Goal: Information Seeking & Learning: Learn about a topic

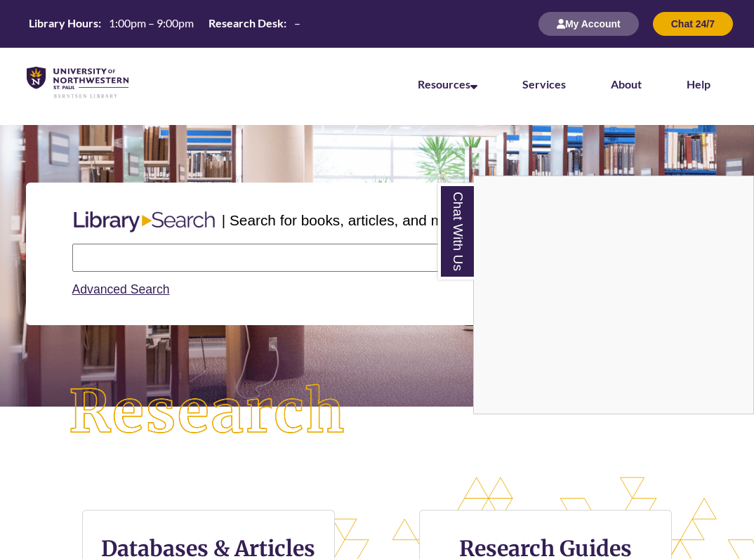
click at [461, 218] on link "Chat With Us" at bounding box center [456, 231] width 36 height 96
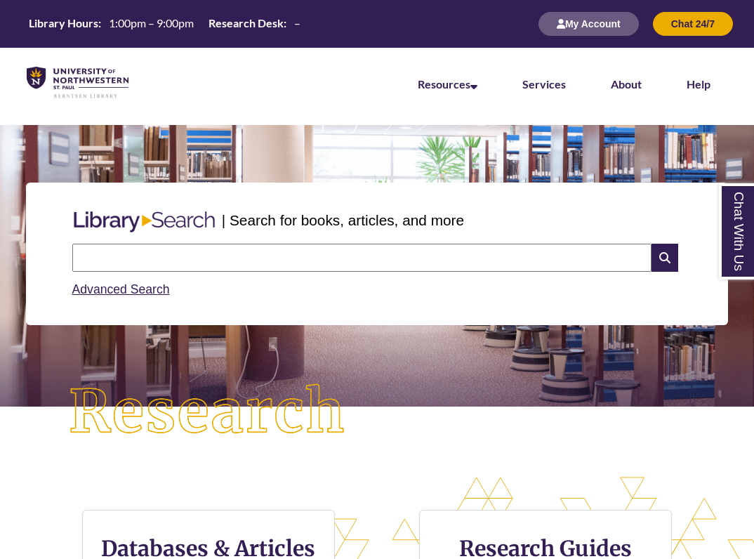
click at [354, 253] on input "text" at bounding box center [361, 258] width 579 height 28
type input "**********"
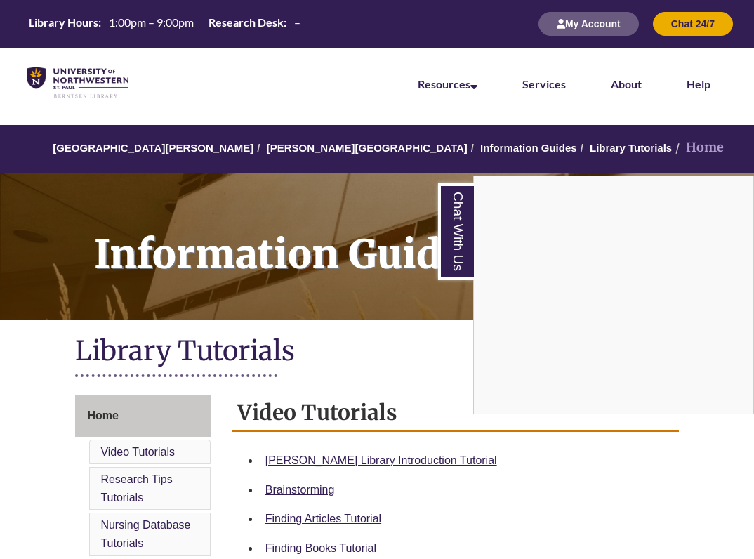
scroll to position [252, 0]
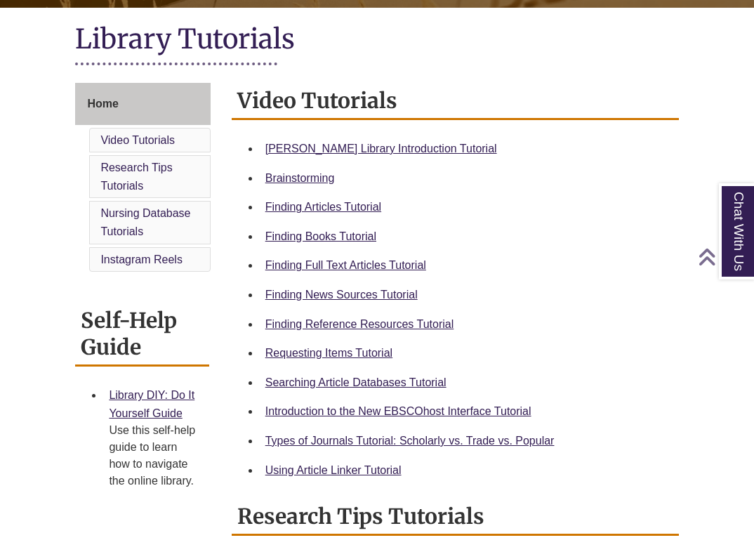
scroll to position [318, 0]
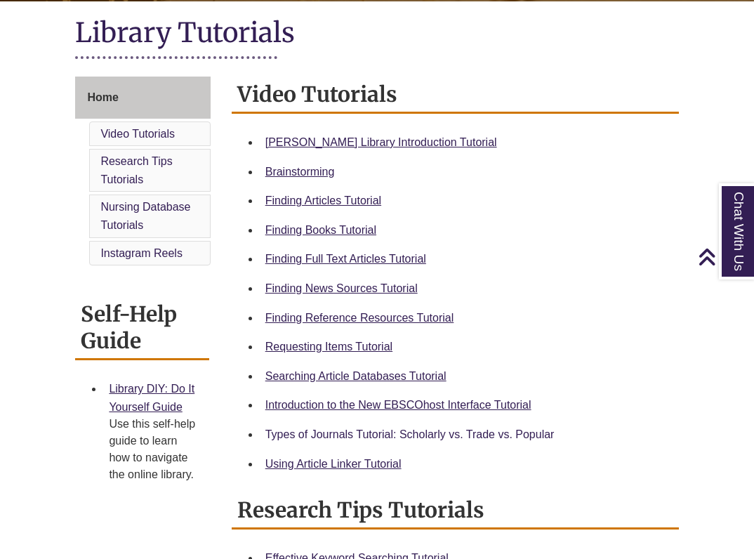
click at [388, 438] on link "Types of Journals Tutorial: Scholarly vs. Trade vs. Popular" at bounding box center [409, 434] width 289 height 12
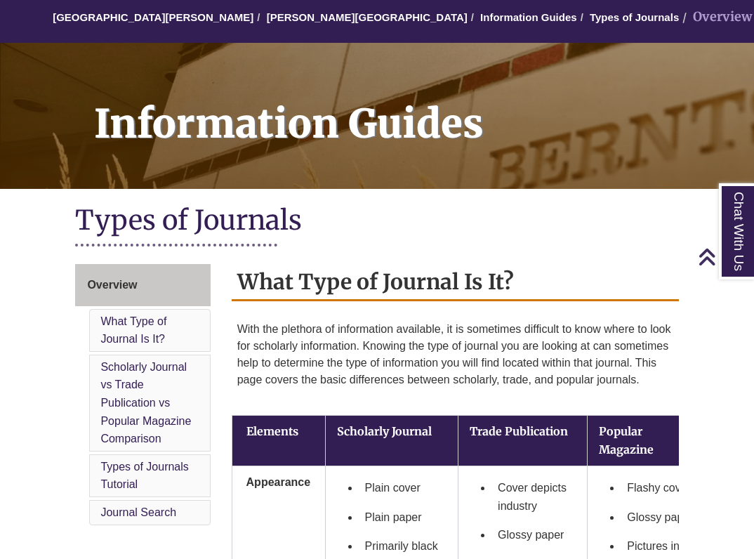
scroll to position [103, 0]
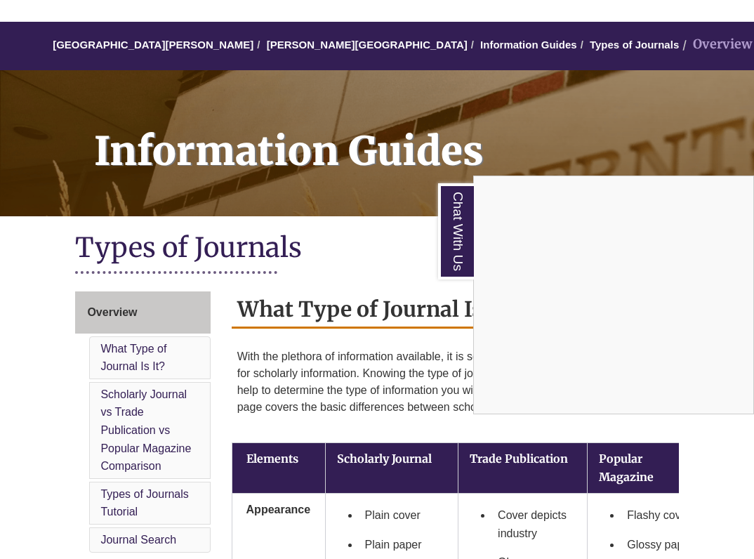
click at [451, 204] on link "Chat With Us" at bounding box center [456, 231] width 36 height 96
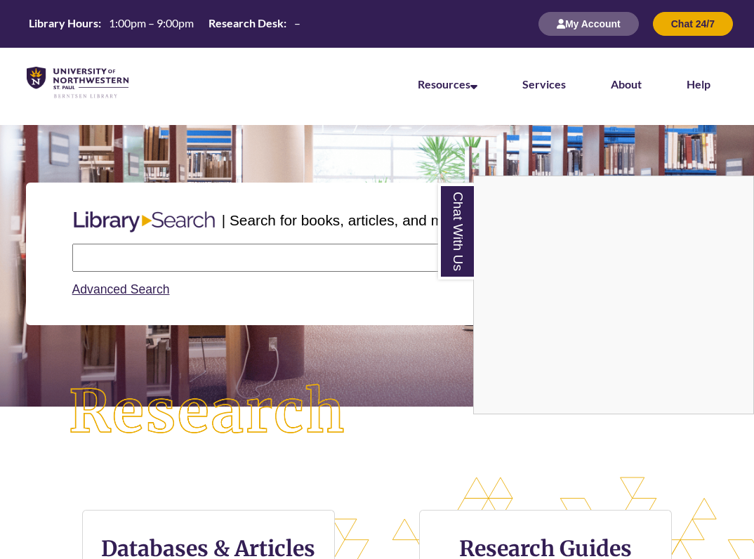
click at [461, 221] on link "Chat With Us" at bounding box center [456, 231] width 36 height 96
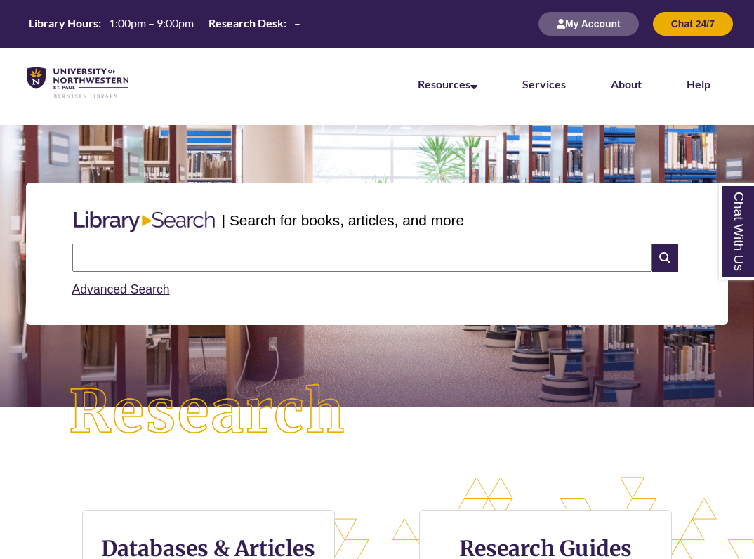
click at [743, 253] on link "Chat With Us" at bounding box center [737, 231] width 36 height 96
click at [414, 266] on input "text" at bounding box center [361, 258] width 579 height 28
click at [140, 288] on link "Advanced Search" at bounding box center [121, 289] width 98 height 14
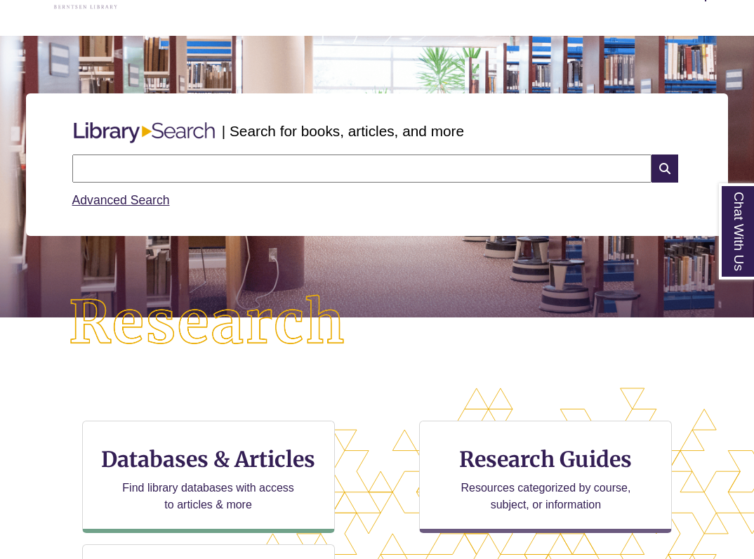
scroll to position [84, 0]
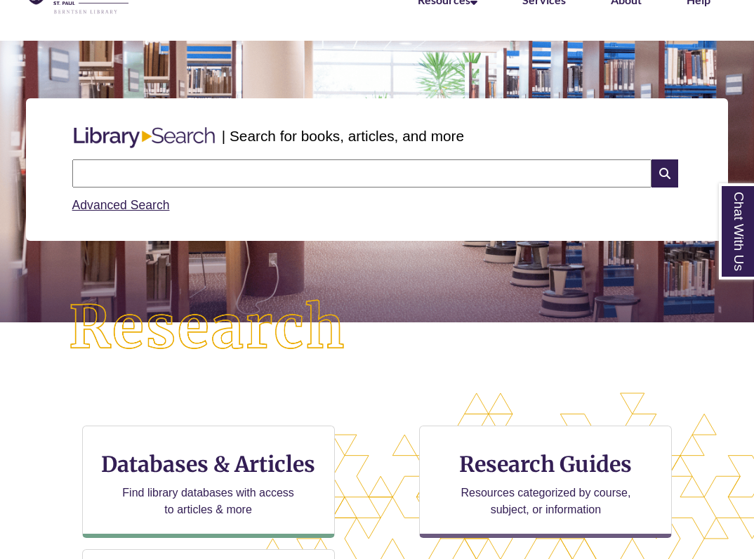
click at [399, 176] on input "text" at bounding box center [361, 173] width 579 height 28
type input "**********"
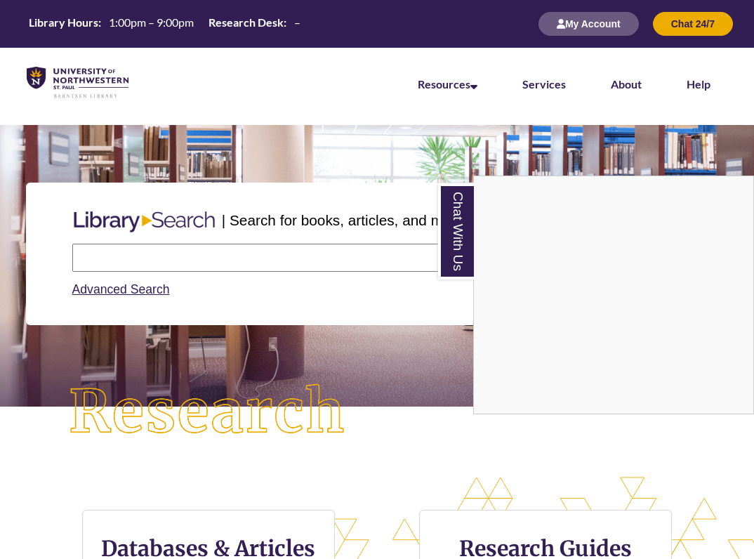
click at [455, 235] on link "Chat With Us" at bounding box center [456, 231] width 36 height 96
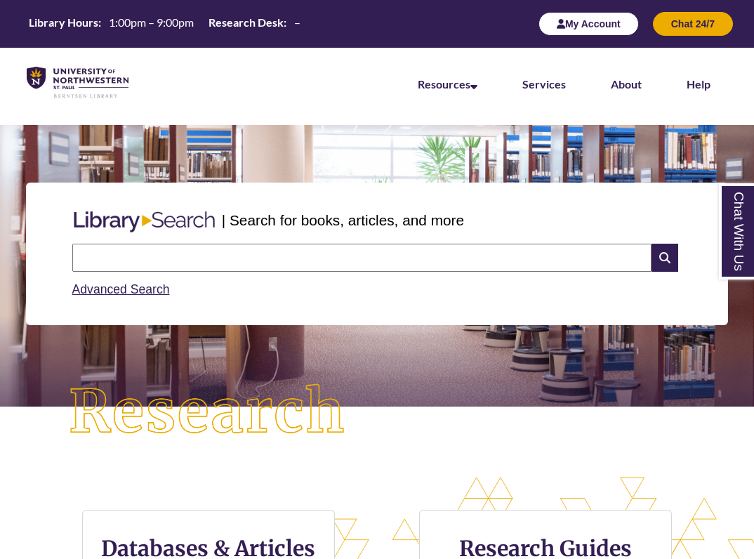
click at [589, 18] on button "My Account" at bounding box center [588, 24] width 100 height 24
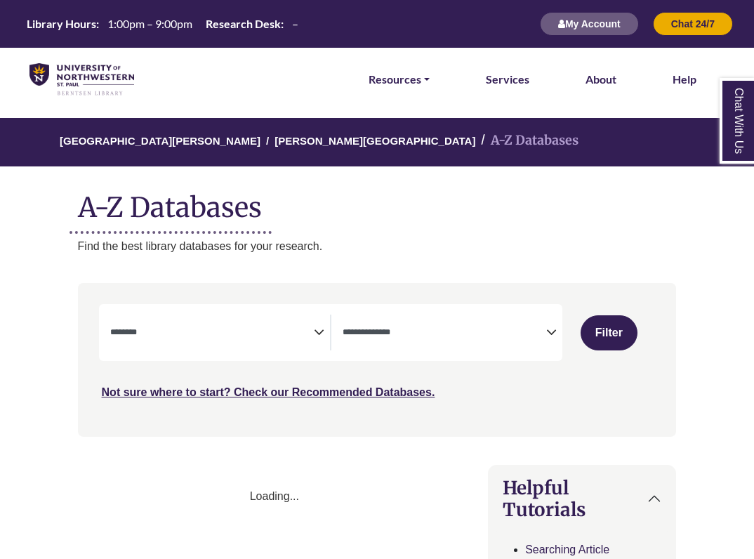
select select "Database Subject Filter"
select select "Database Types Filter"
select select "Database Subject Filter"
select select "Database Types Filter"
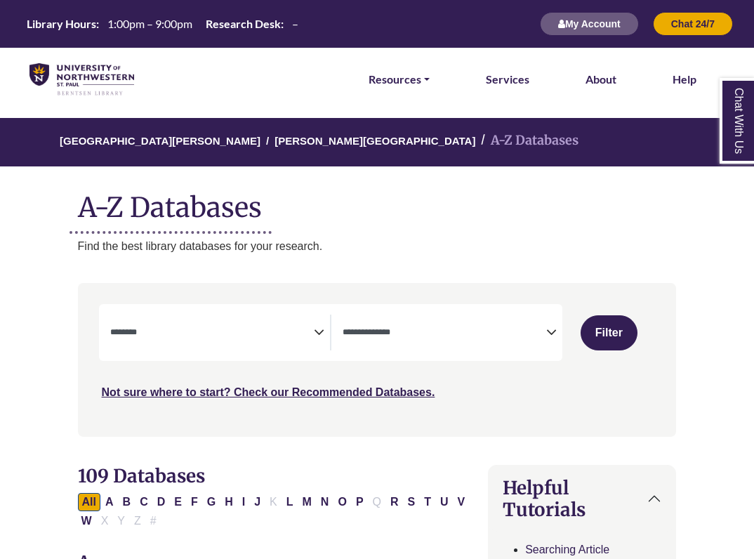
select select "Database Subject Filter"
select select "Database Types Filter"
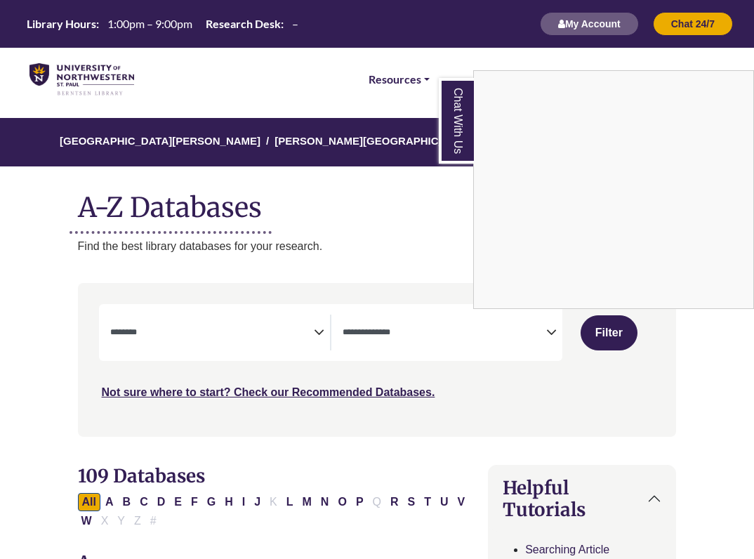
click at [383, 220] on div "Chat With Us" at bounding box center [377, 279] width 754 height 559
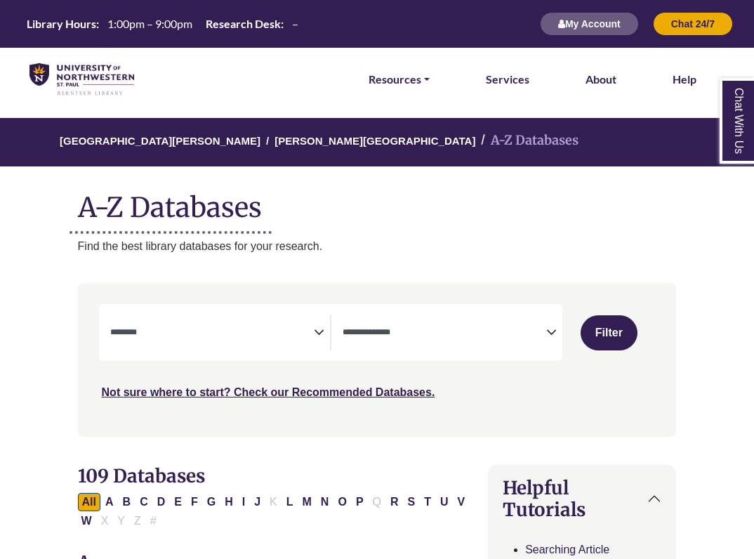
click at [321, 332] on icon "Search filters" at bounding box center [319, 330] width 11 height 20
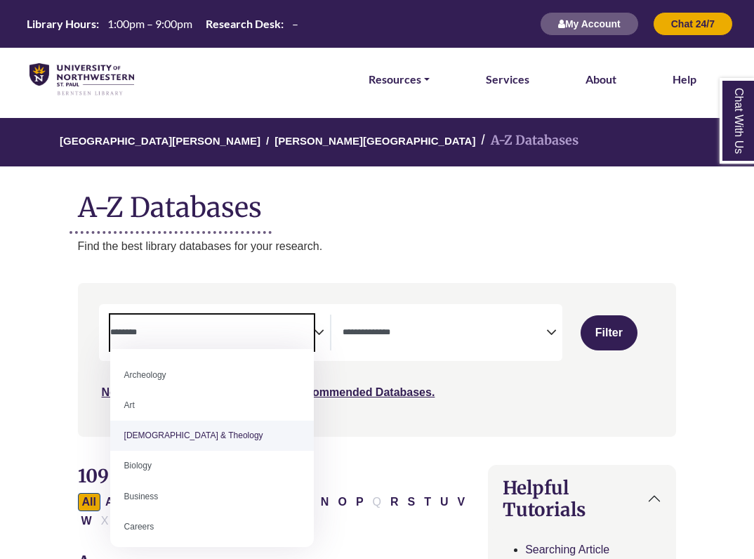
select select "*****"
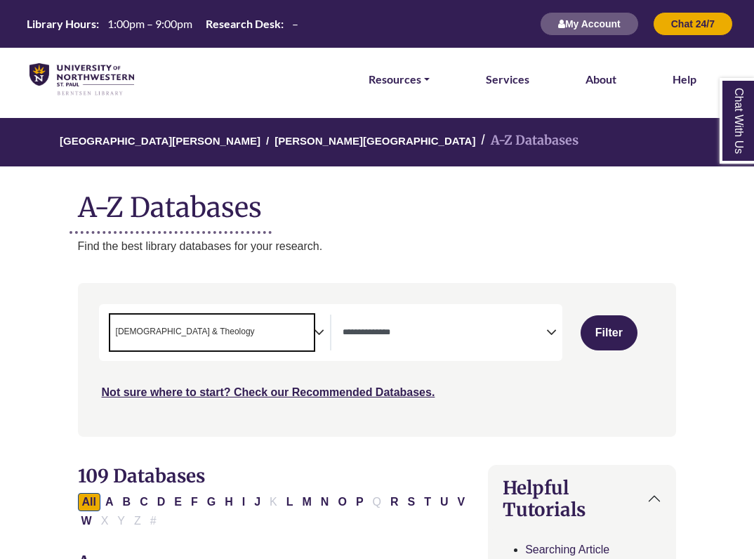
scroll to position [27, 0]
click at [319, 328] on icon "Search filters" at bounding box center [319, 330] width 11 height 20
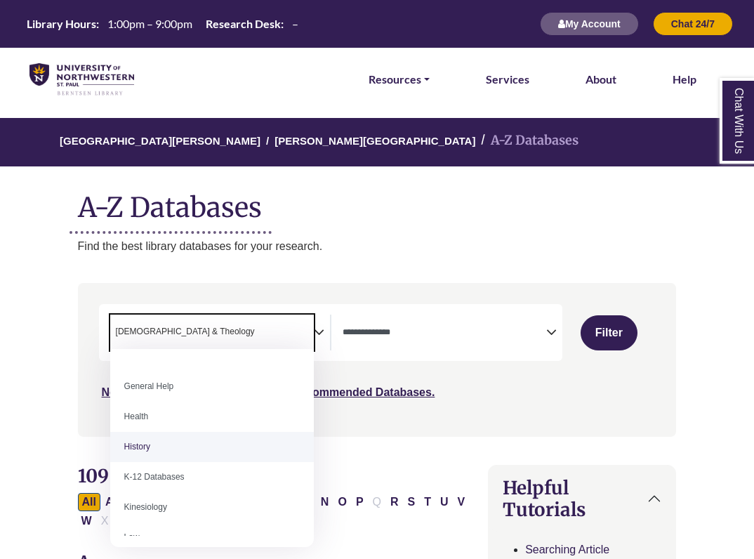
scroll to position [602, 0]
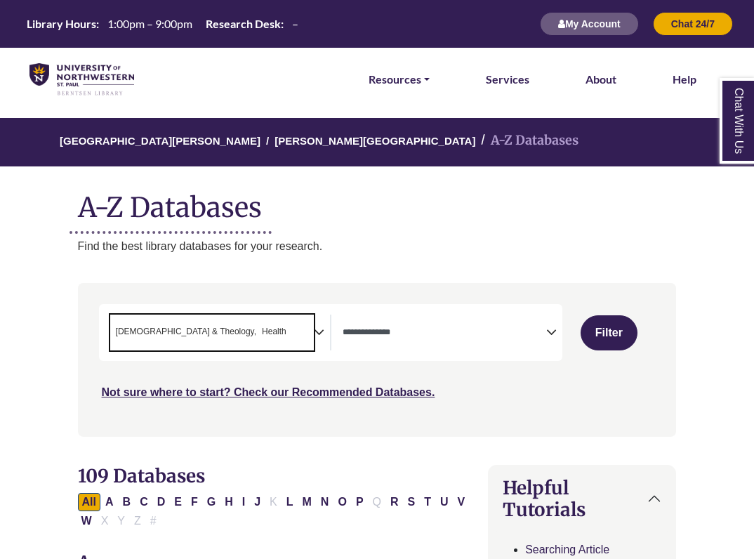
click at [322, 328] on icon "Search filters" at bounding box center [319, 330] width 11 height 20
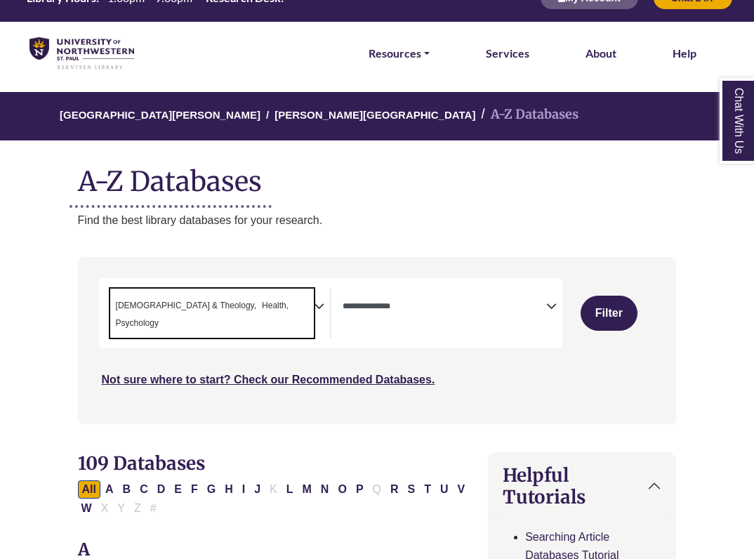
scroll to position [41, 0]
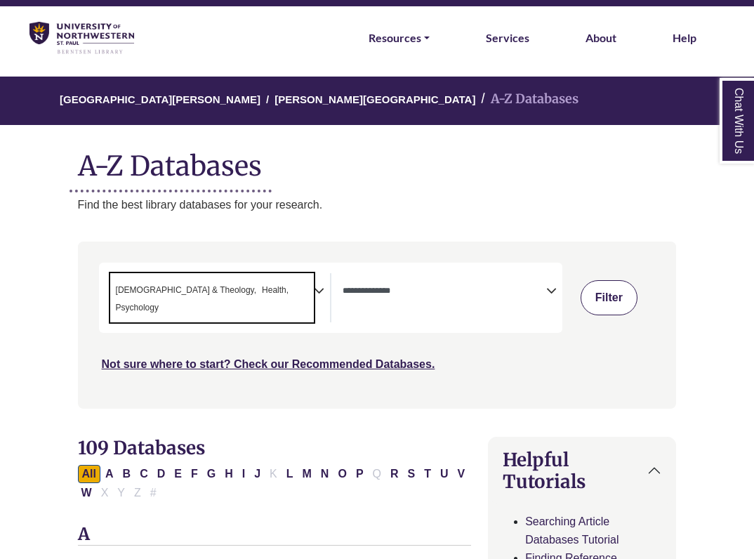
click at [602, 290] on button "Filter" at bounding box center [609, 297] width 57 height 35
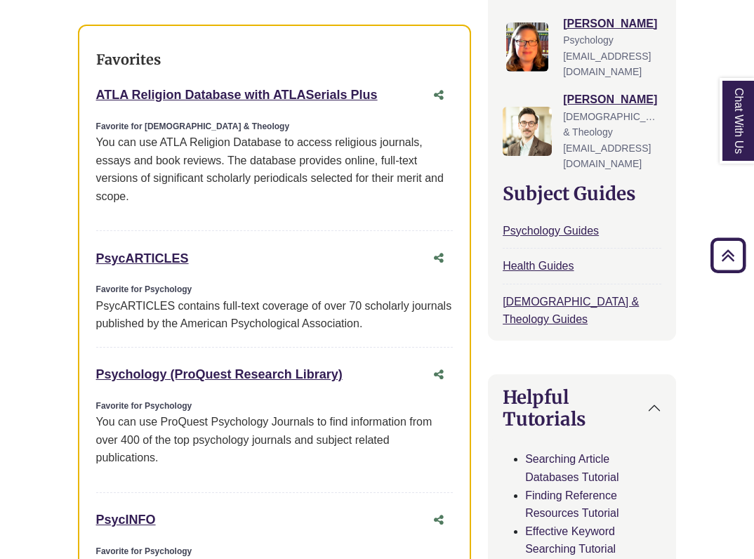
scroll to position [571, 0]
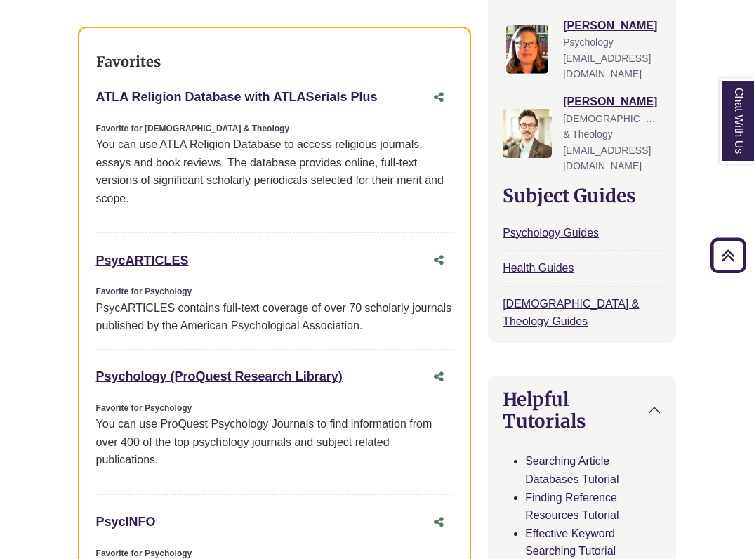
click at [275, 90] on link "ATLA Religion Database with ATLASerials Plus This link opens in a new window" at bounding box center [237, 97] width 282 height 14
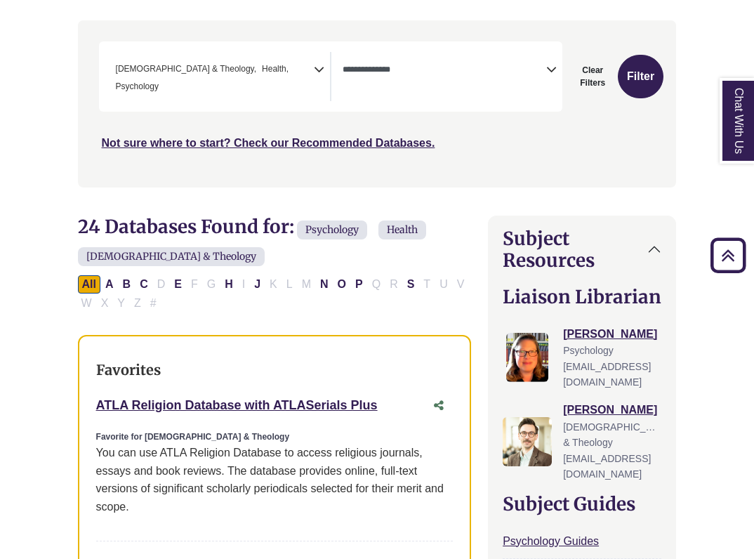
scroll to position [255, 1]
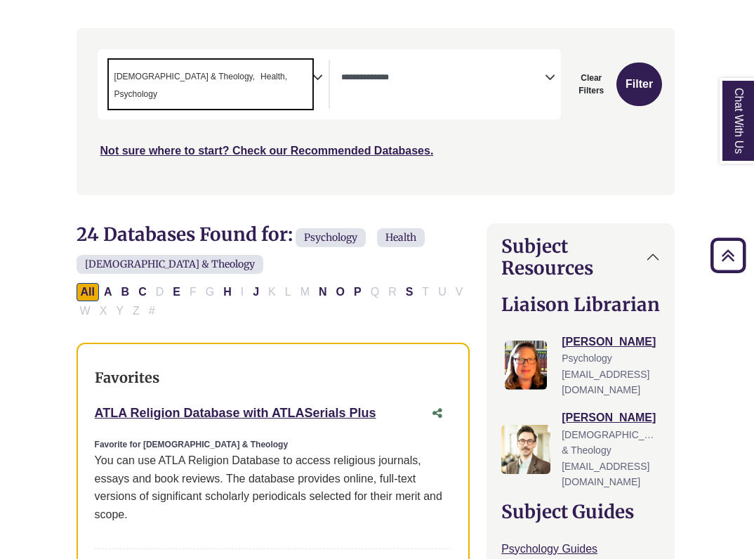
drag, startPoint x: 267, startPoint y: 72, endPoint x: 108, endPoint y: 66, distance: 158.8
click at [109, 66] on span "× Bible & Theology × Health × Psychology" at bounding box center [211, 84] width 204 height 49
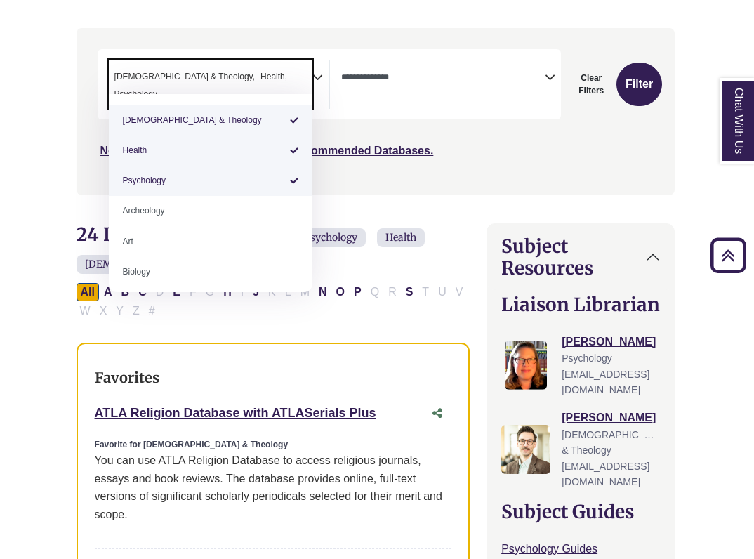
drag, startPoint x: 111, startPoint y: 69, endPoint x: 271, endPoint y: 31, distance: 164.5
click at [271, 31] on nav "**********" at bounding box center [376, 111] width 599 height 167
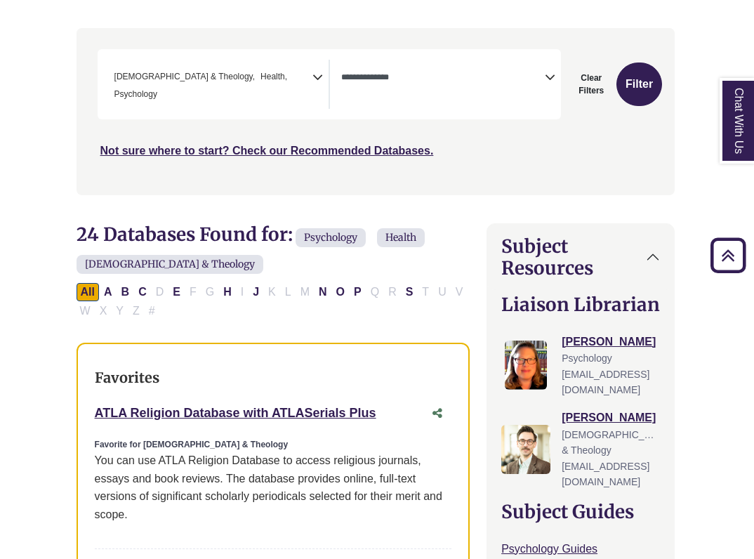
click at [270, 34] on div "Search filters" at bounding box center [376, 112] width 582 height 156
drag, startPoint x: 265, startPoint y: 61, endPoint x: 120, endPoint y: 79, distance: 145.8
click at [120, 79] on span "× Bible & Theology × Health × Psychology" at bounding box center [211, 84] width 204 height 49
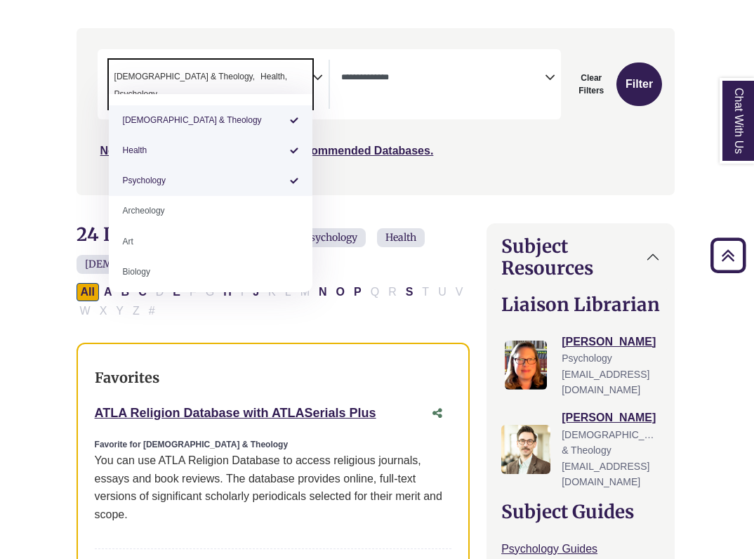
click at [326, 28] on nav "**********" at bounding box center [376, 111] width 599 height 167
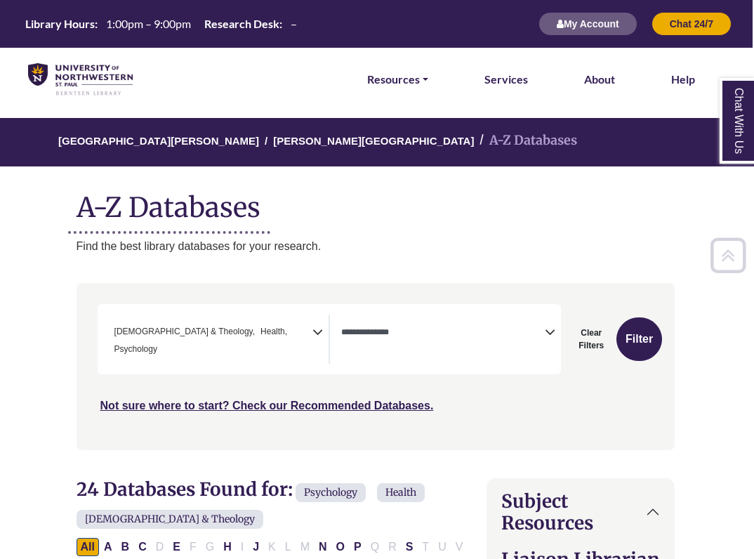
scroll to position [0, 1]
click at [318, 333] on icon "Search filters" at bounding box center [317, 330] width 11 height 20
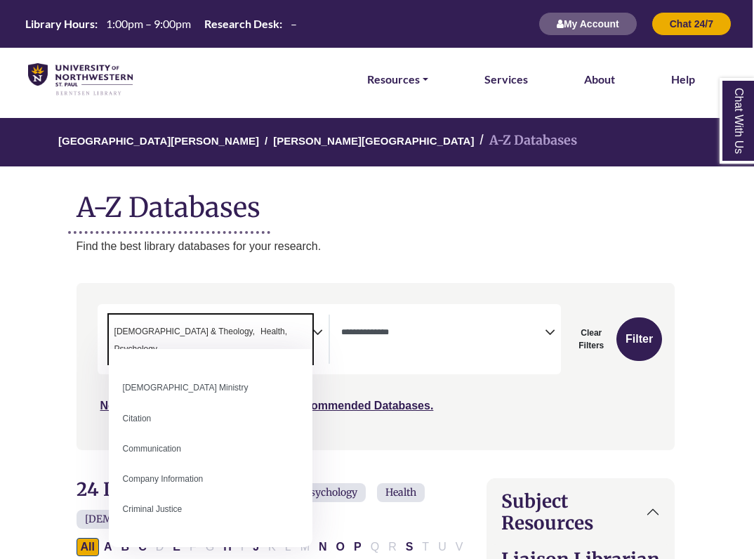
scroll to position [261, 0]
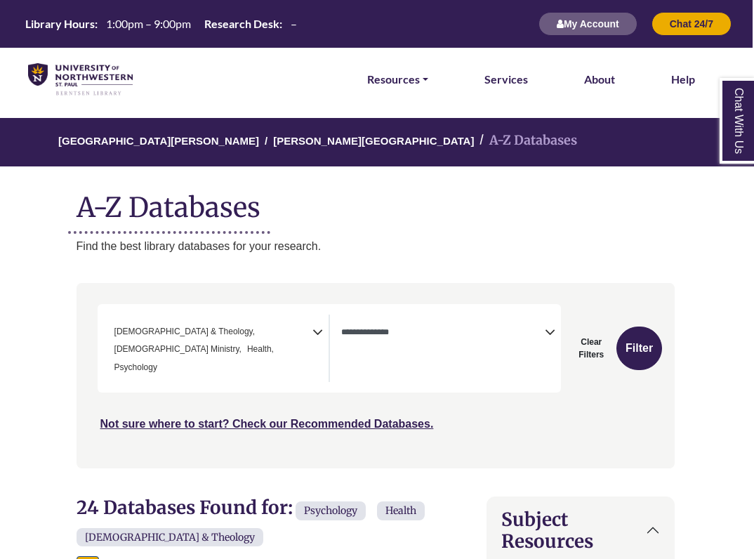
click at [318, 326] on icon "Search filters" at bounding box center [317, 330] width 11 height 20
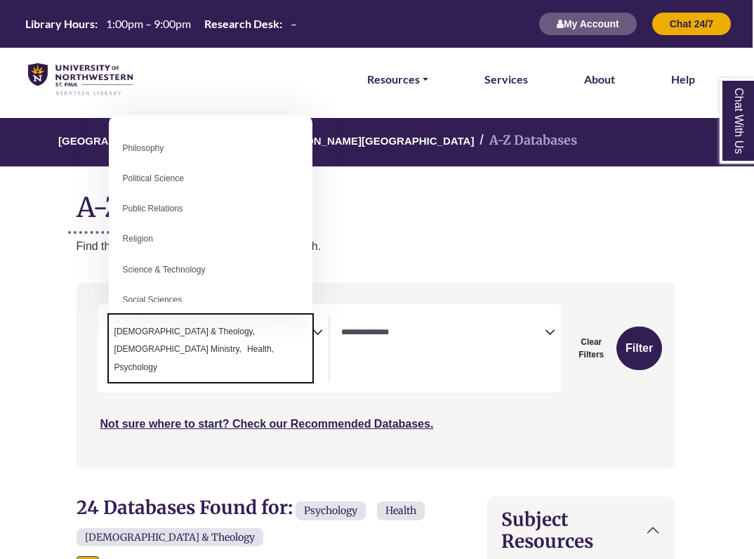
scroll to position [1080, 0]
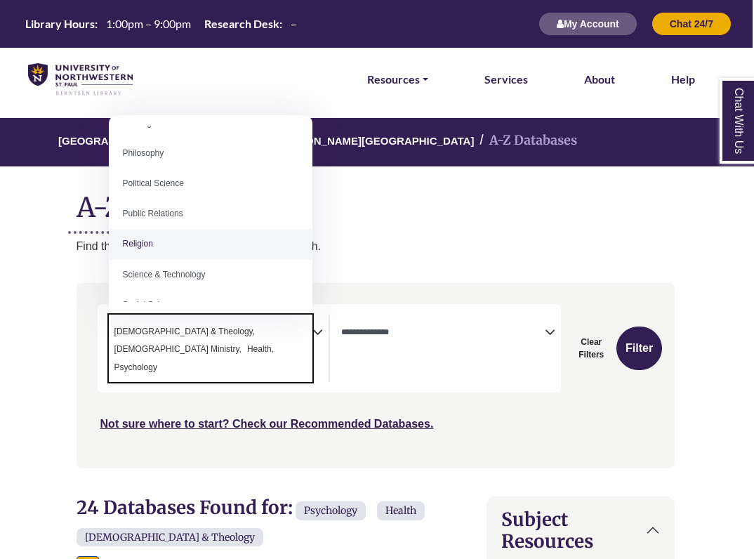
click at [443, 242] on p "Find the best library databases for your research." at bounding box center [376, 246] width 599 height 18
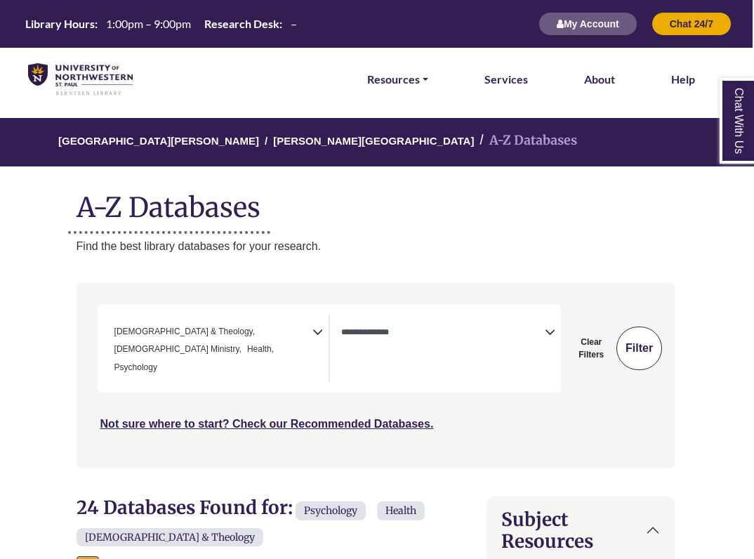
click at [642, 345] on button "Filter" at bounding box center [639, 348] width 46 height 44
select select "Database Types Filter"
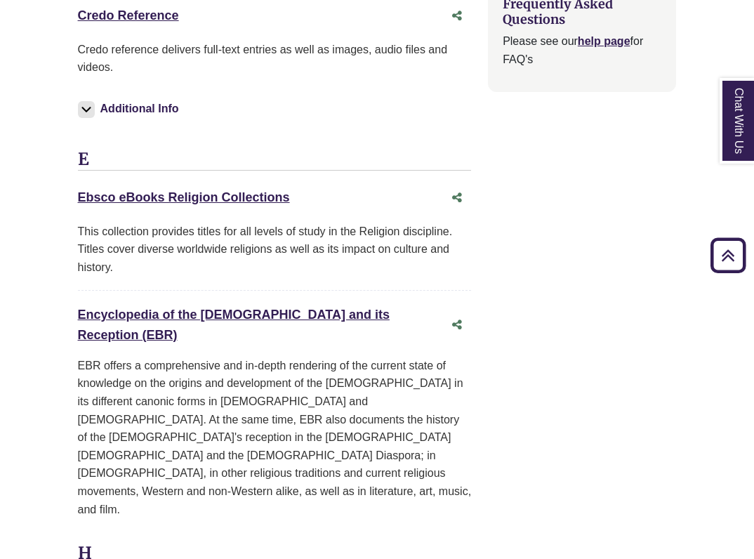
scroll to position [2548, 0]
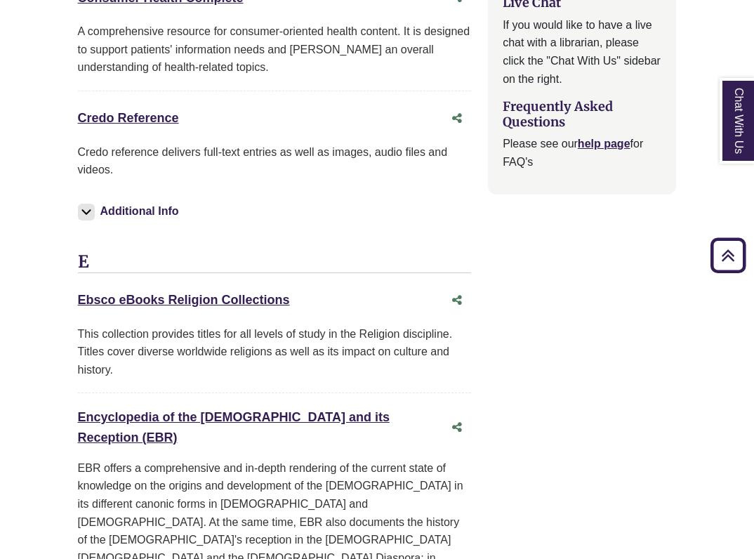
drag, startPoint x: 298, startPoint y: 239, endPoint x: 56, endPoint y: 232, distance: 242.3
copy link "Ebsco eBooks Religion Collections"
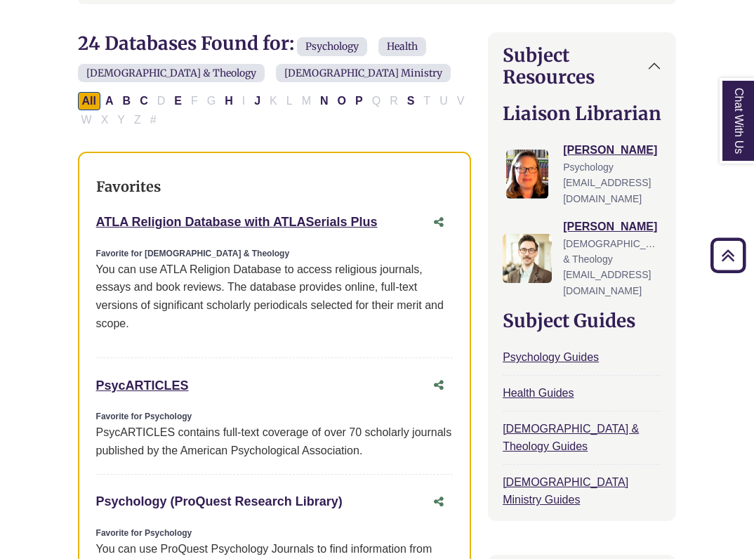
scroll to position [441, 0]
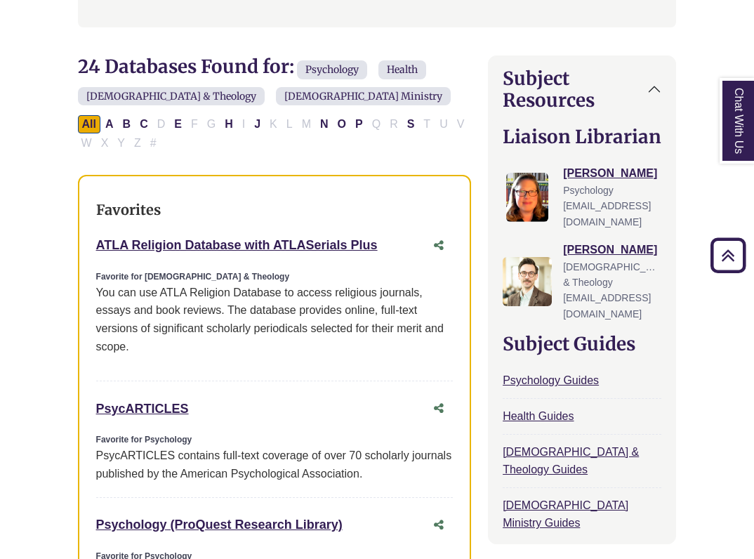
drag, startPoint x: 383, startPoint y: 217, endPoint x: 97, endPoint y: 213, distance: 286.5
click at [96, 235] on div "ATLA Religion Database with ATLASerials Plus This link opens in a new window" at bounding box center [260, 245] width 329 height 20
copy link "ATLA Religion Database with ATLASerials Plus"
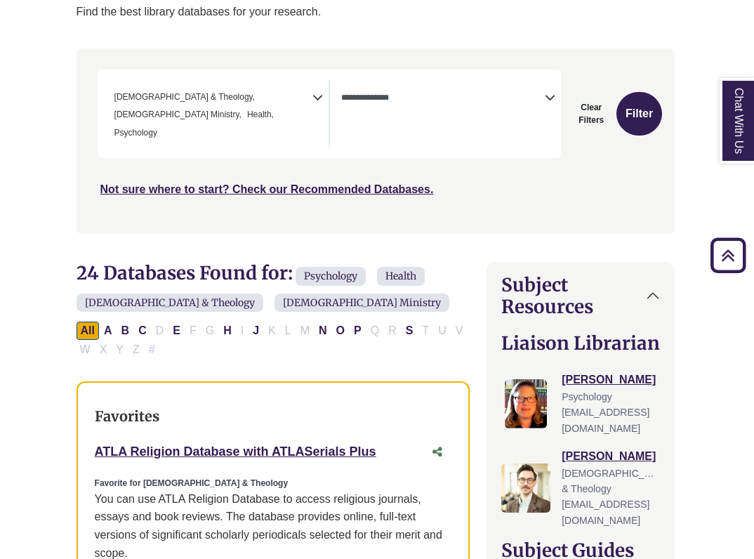
scroll to position [202, 1]
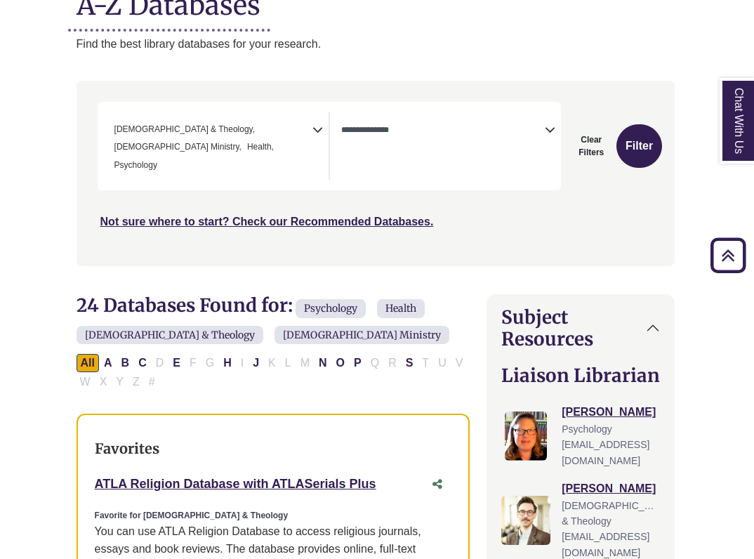
click at [316, 124] on icon "Search filters" at bounding box center [317, 128] width 11 height 20
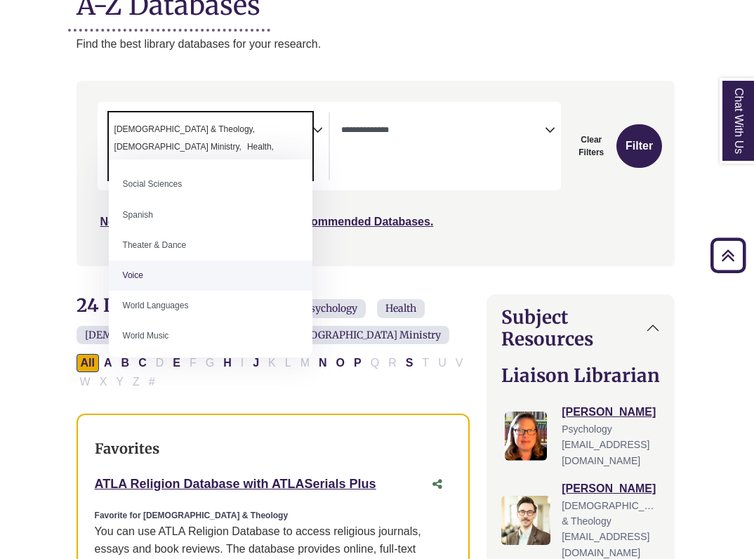
scroll to position [1243, 0]
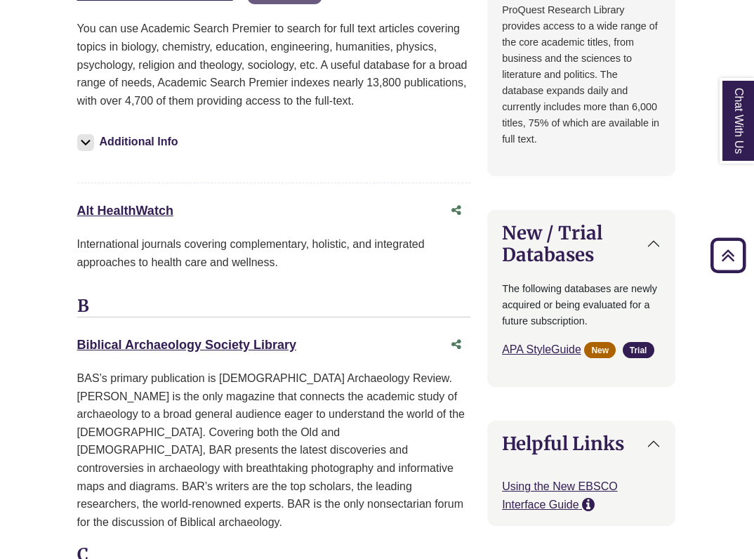
scroll to position [1771, 1]
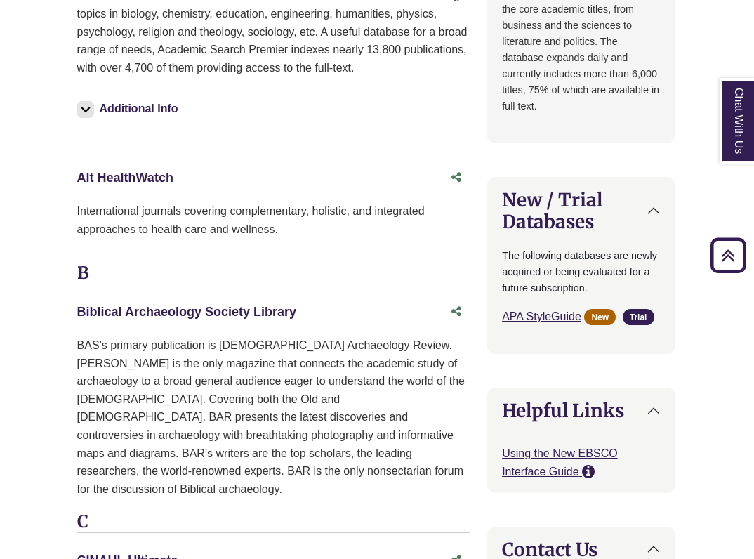
click at [150, 171] on link "Alt HealthWatch This link opens in a new window" at bounding box center [125, 178] width 96 height 14
drag, startPoint x: 180, startPoint y: 143, endPoint x: 65, endPoint y: 144, distance: 115.8
copy link "Alt HealthWatch"
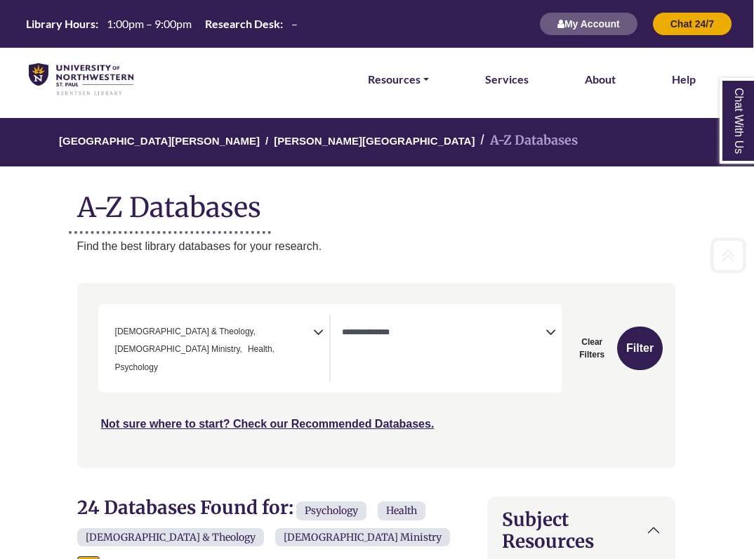
scroll to position [0, 1]
click at [315, 336] on icon "Search filters" at bounding box center [318, 330] width 11 height 20
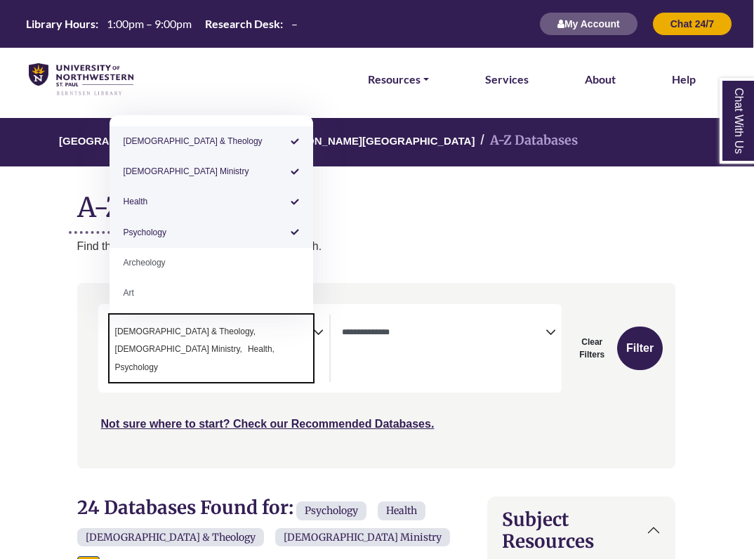
click at [381, 239] on p "Find the best library databases for your research." at bounding box center [376, 246] width 599 height 18
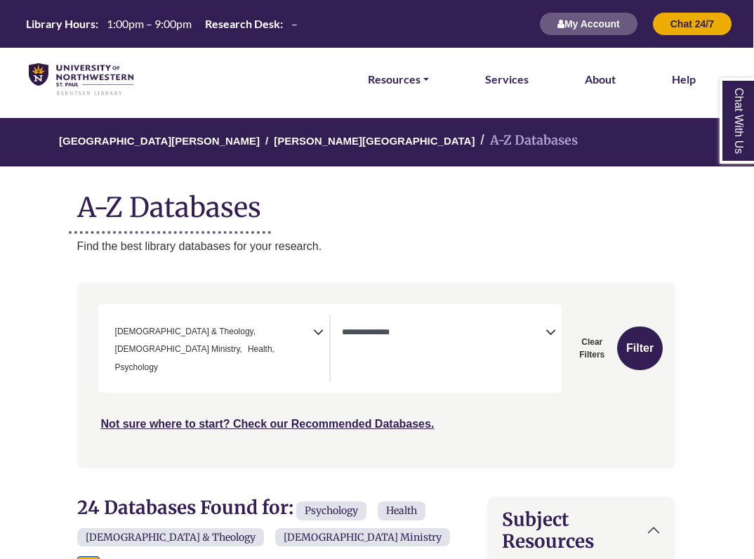
click at [591, 328] on button "Clear Filters" at bounding box center [592, 348] width 44 height 44
select select "Database Subject Filter"
select select "Database Types Filter"
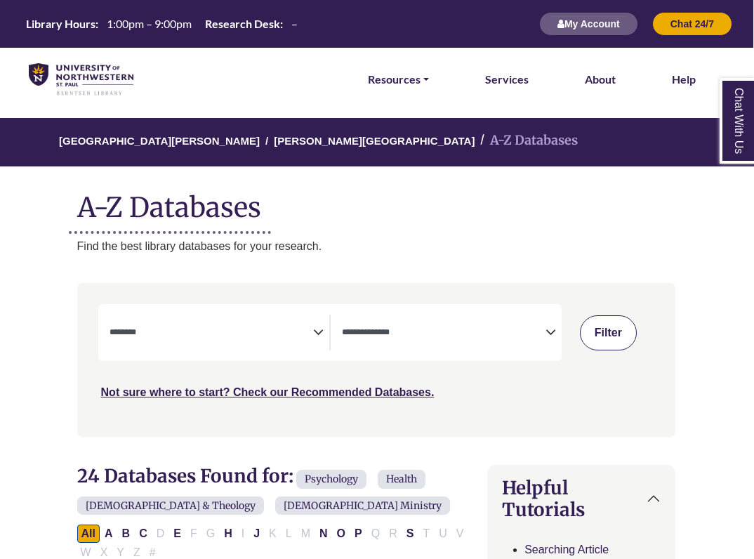
select select "Database Subject Filter"
select select "Database Types Filter"
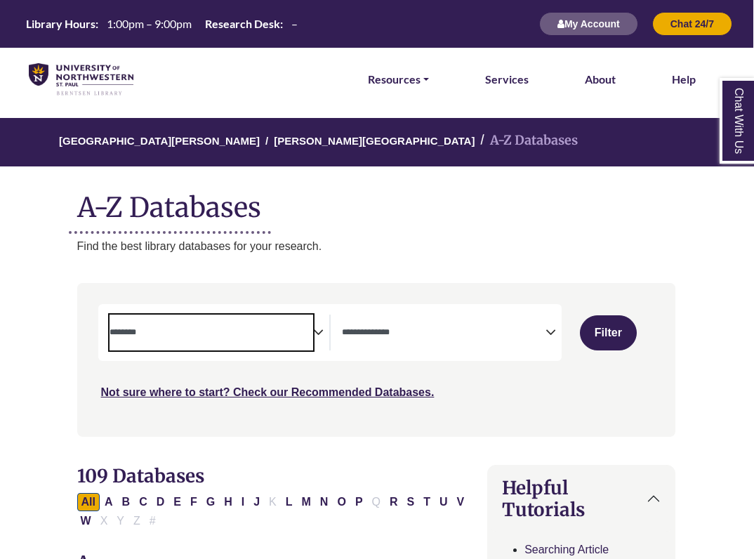
click at [226, 339] on span "Search filters" at bounding box center [212, 333] width 204 height 36
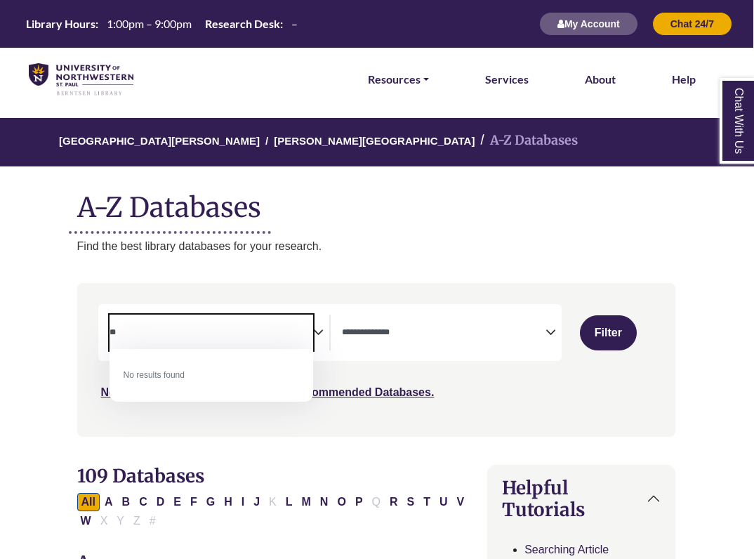
type textarea "*"
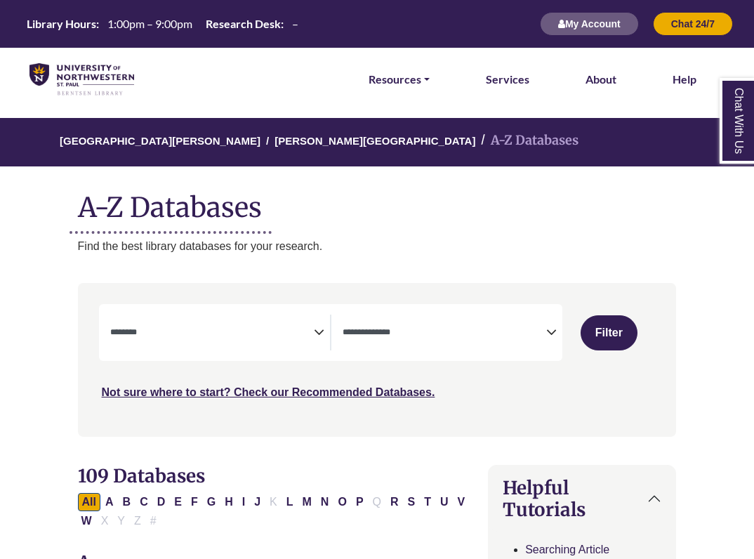
select select "Database Subject Filter"
select select "Database Types Filter"
select select "Database Subject Filter"
select select "Database Types Filter"
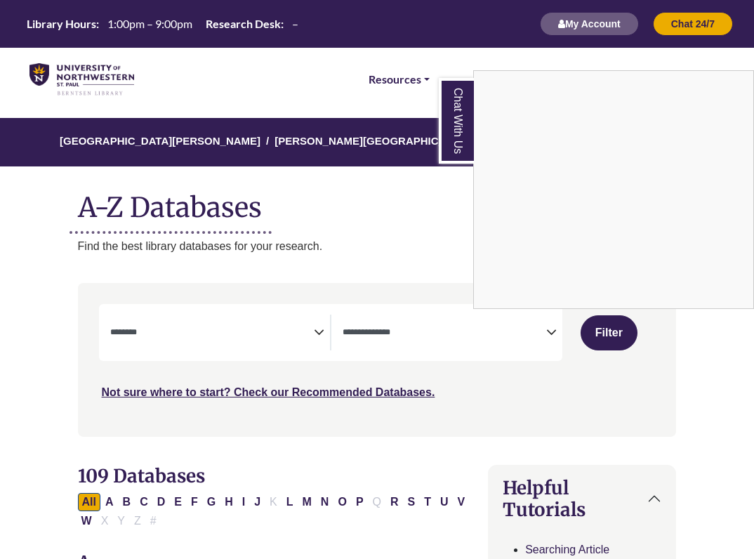
click at [640, 390] on div "Chat With Us" at bounding box center [377, 279] width 754 height 559
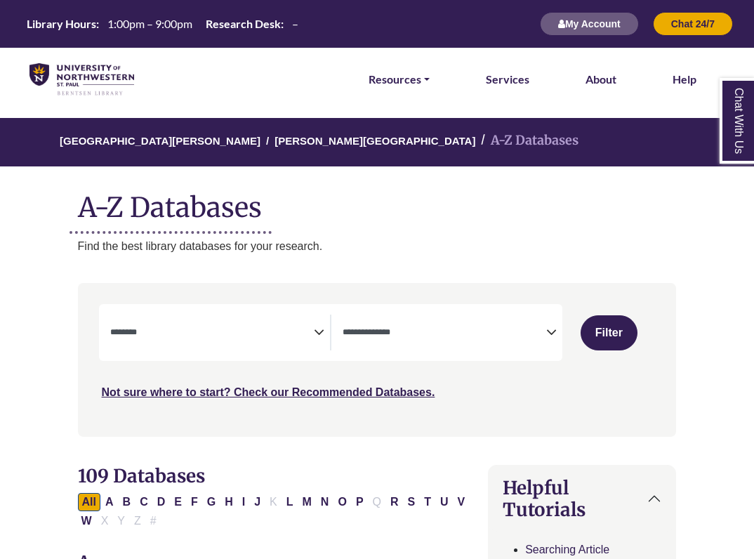
click at [553, 334] on icon "Search filters" at bounding box center [551, 330] width 11 height 20
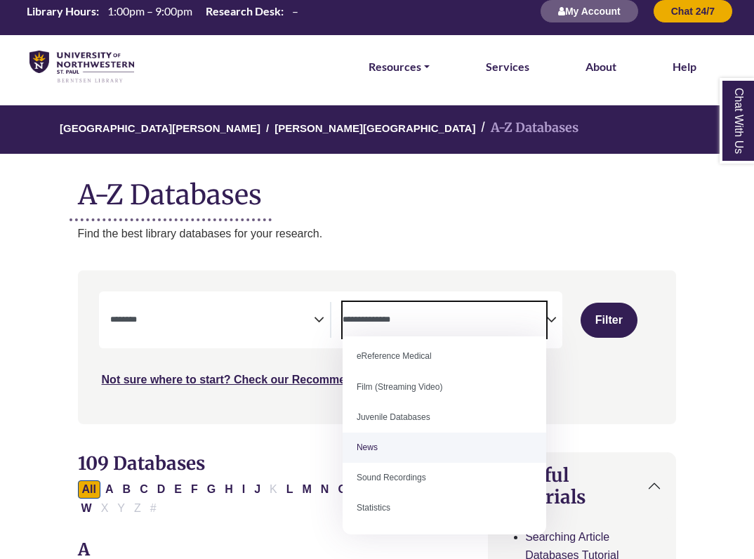
scroll to position [96, 0]
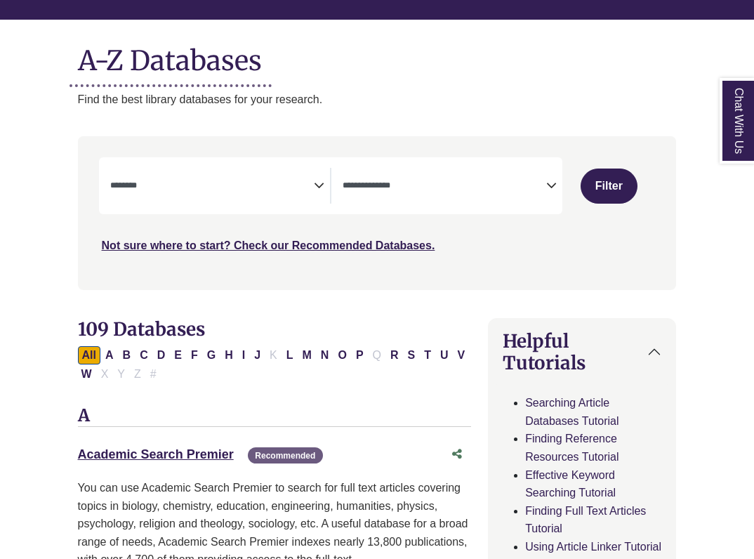
scroll to position [156, 0]
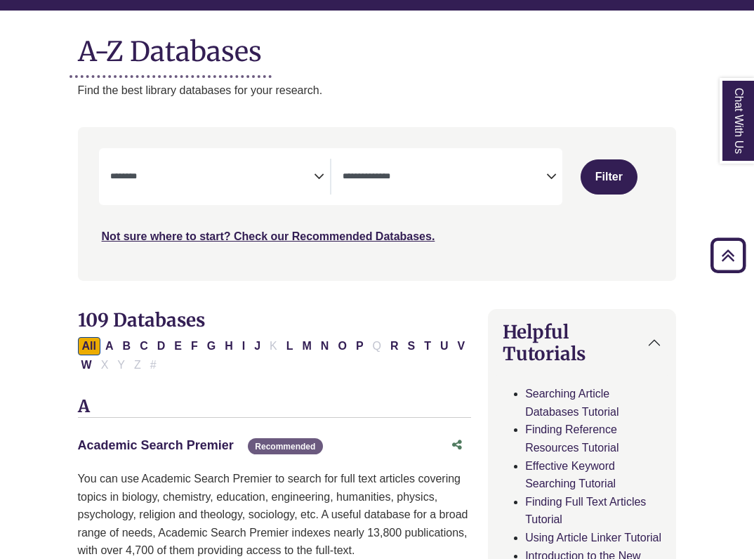
click at [170, 448] on link "Academic Search Premier This link opens in a new window" at bounding box center [156, 445] width 156 height 14
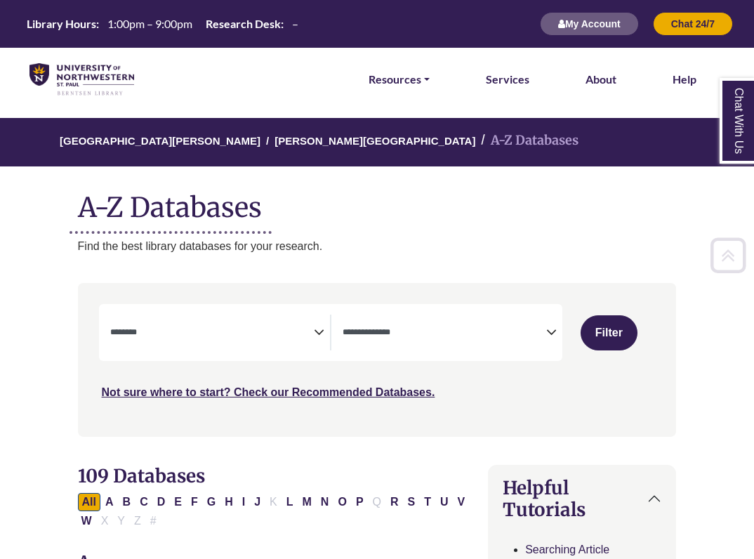
scroll to position [0, 0]
click at [588, 29] on button "My Account" at bounding box center [589, 24] width 99 height 24
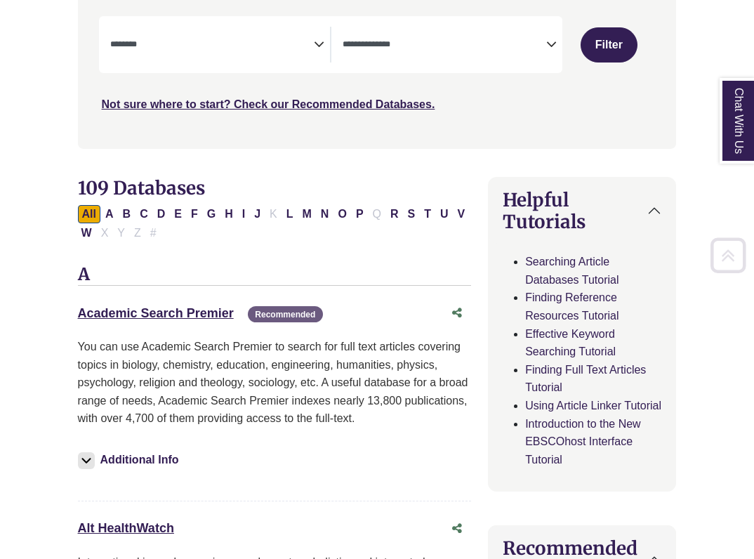
scroll to position [337, 0]
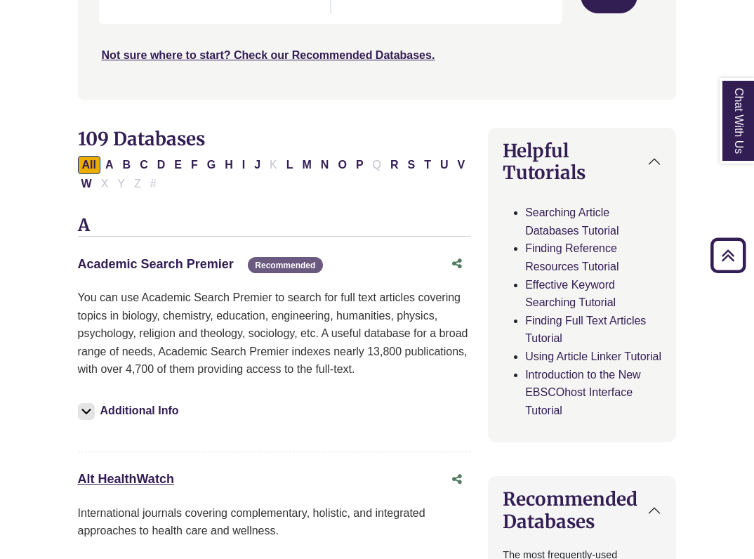
click at [184, 264] on link "Academic Search Premier This link opens in a new window" at bounding box center [156, 264] width 156 height 14
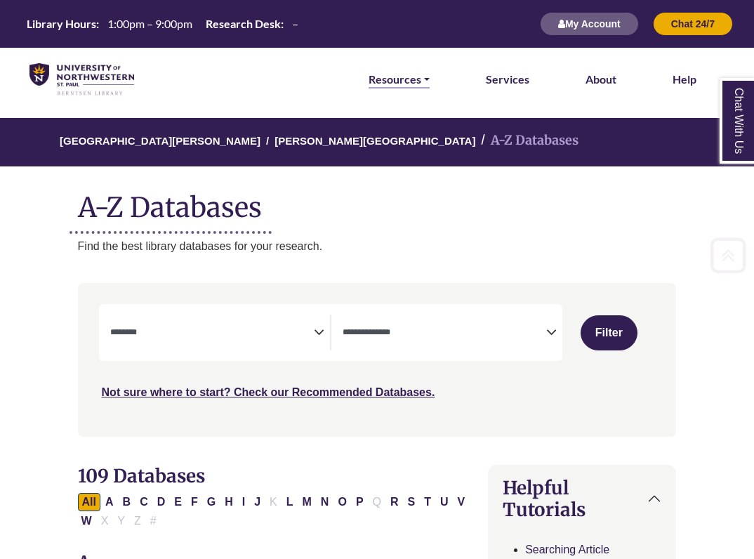
scroll to position [0, 0]
click at [70, 73] on img at bounding box center [81, 79] width 105 height 33
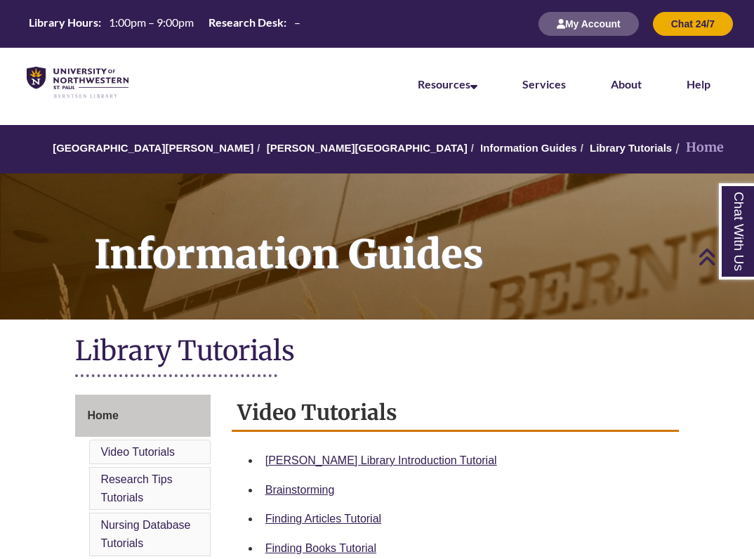
scroll to position [277, 0]
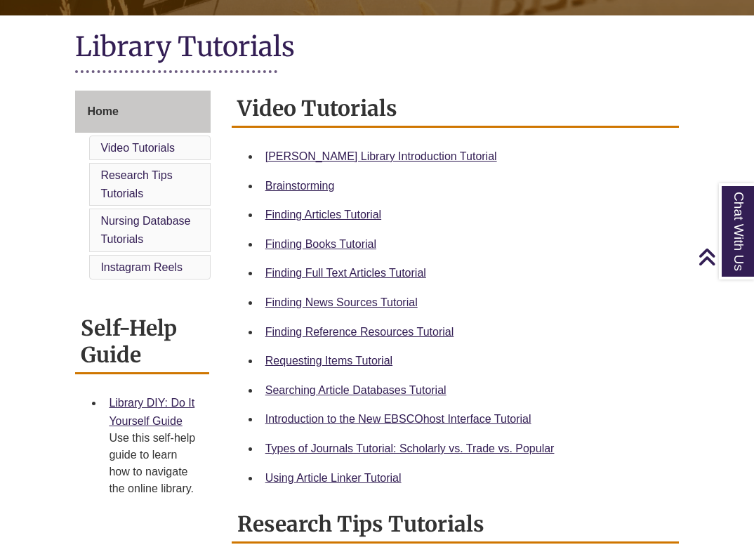
scroll to position [329, 0]
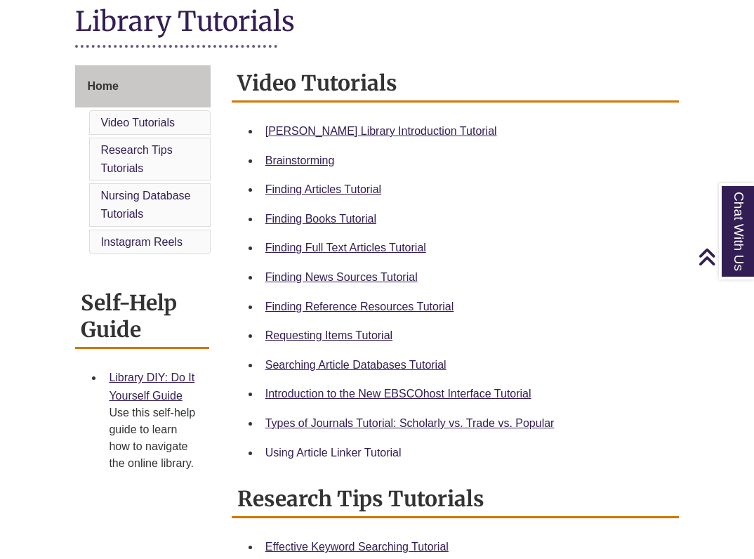
click at [346, 449] on link "Using Article Linker Tutorial" at bounding box center [333, 453] width 136 height 12
